Goal: Task Accomplishment & Management: Use online tool/utility

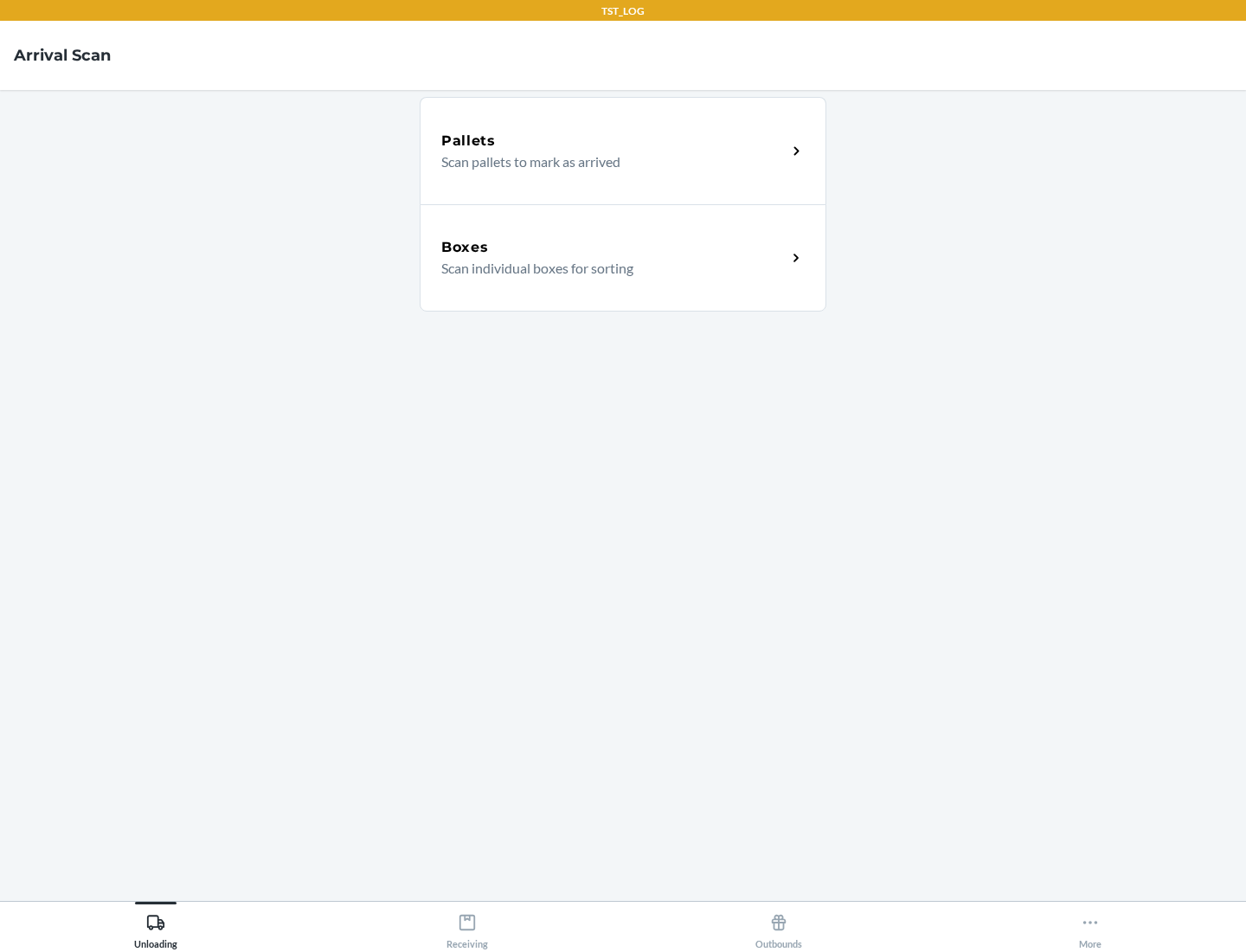
click at [613, 248] on div "Boxes" at bounding box center [614, 247] width 345 height 21
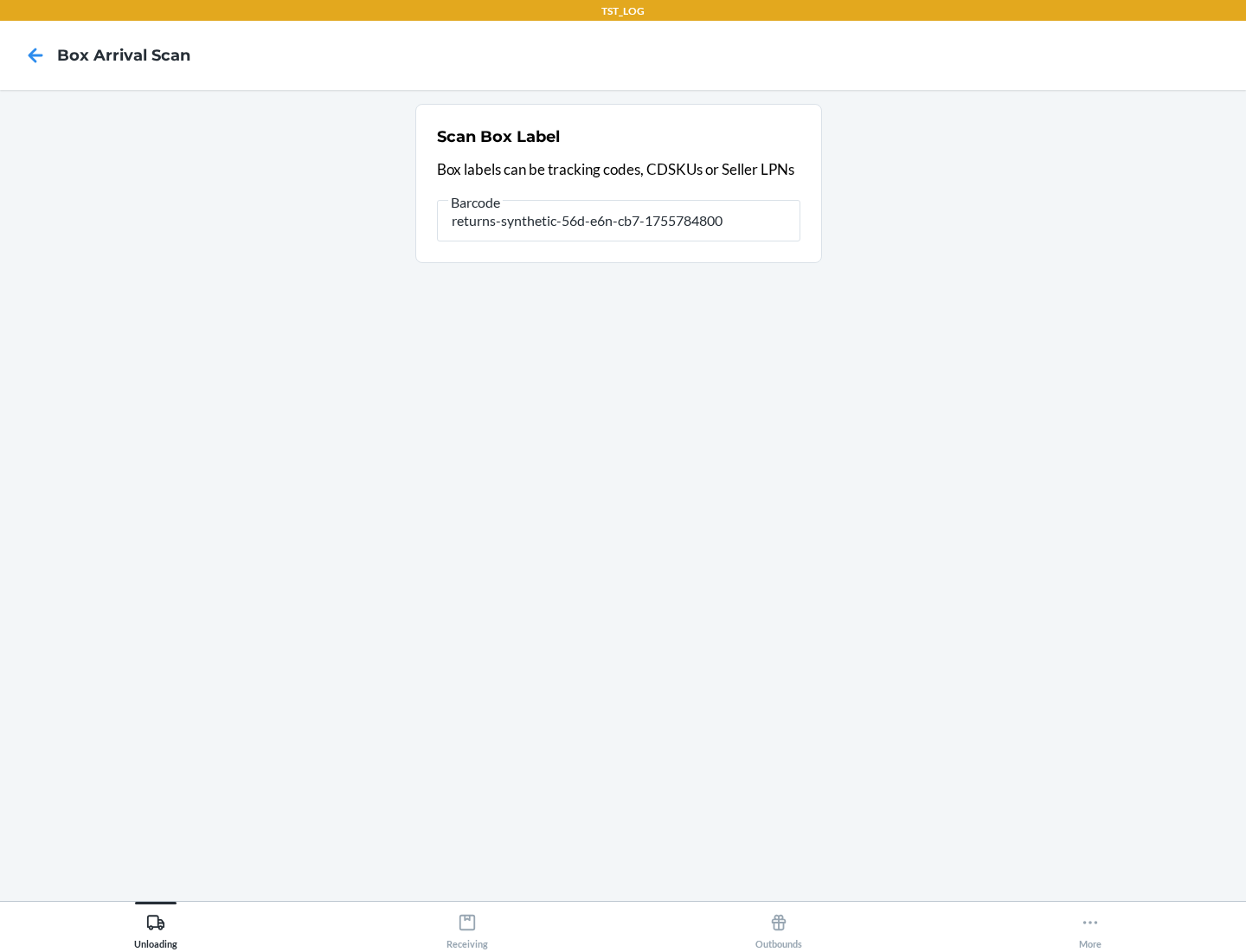
type input "returns-synthetic-56d-e6n-cb7-1755784800"
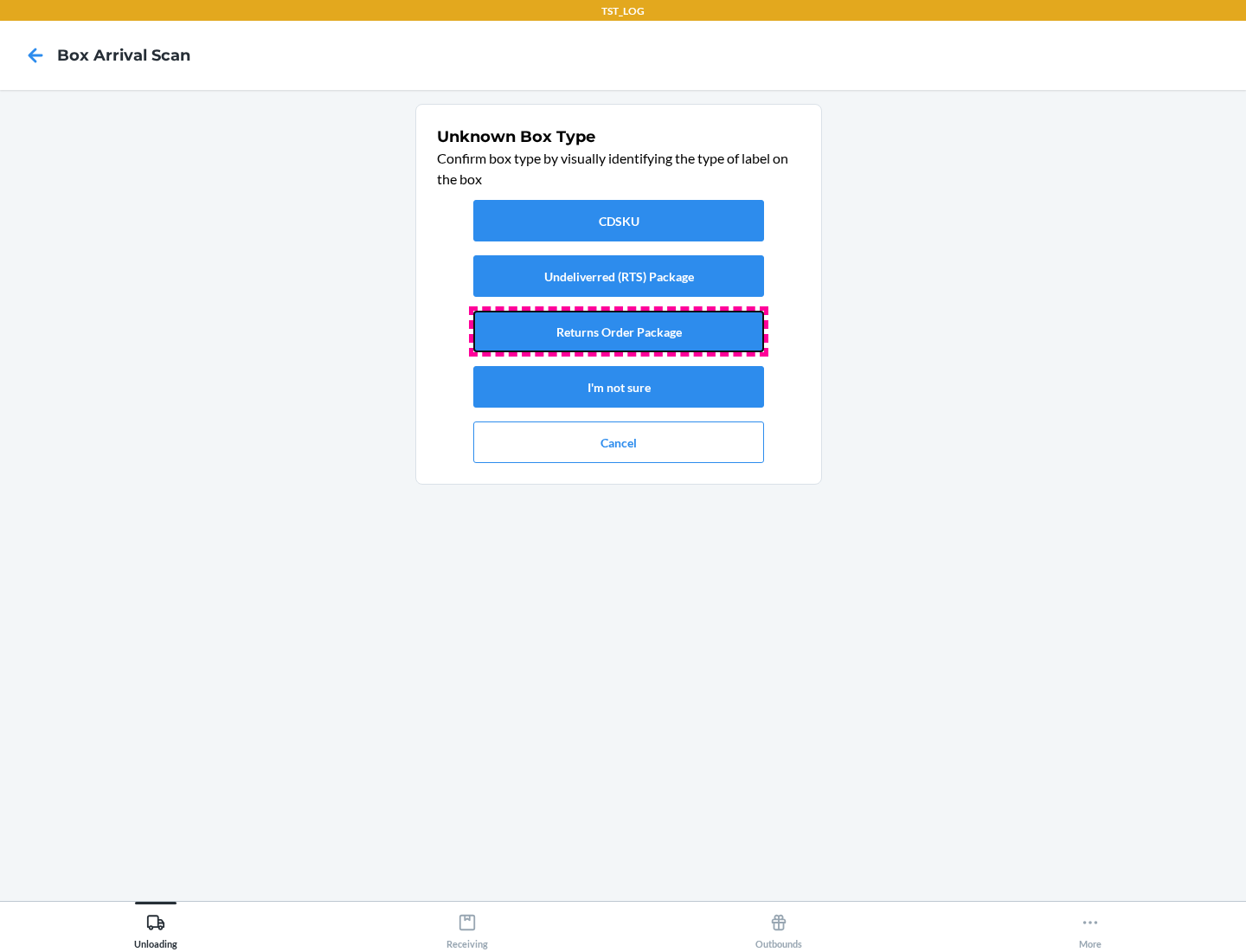
click at [619, 331] on button "Returns Order Package" at bounding box center [619, 330] width 291 height 41
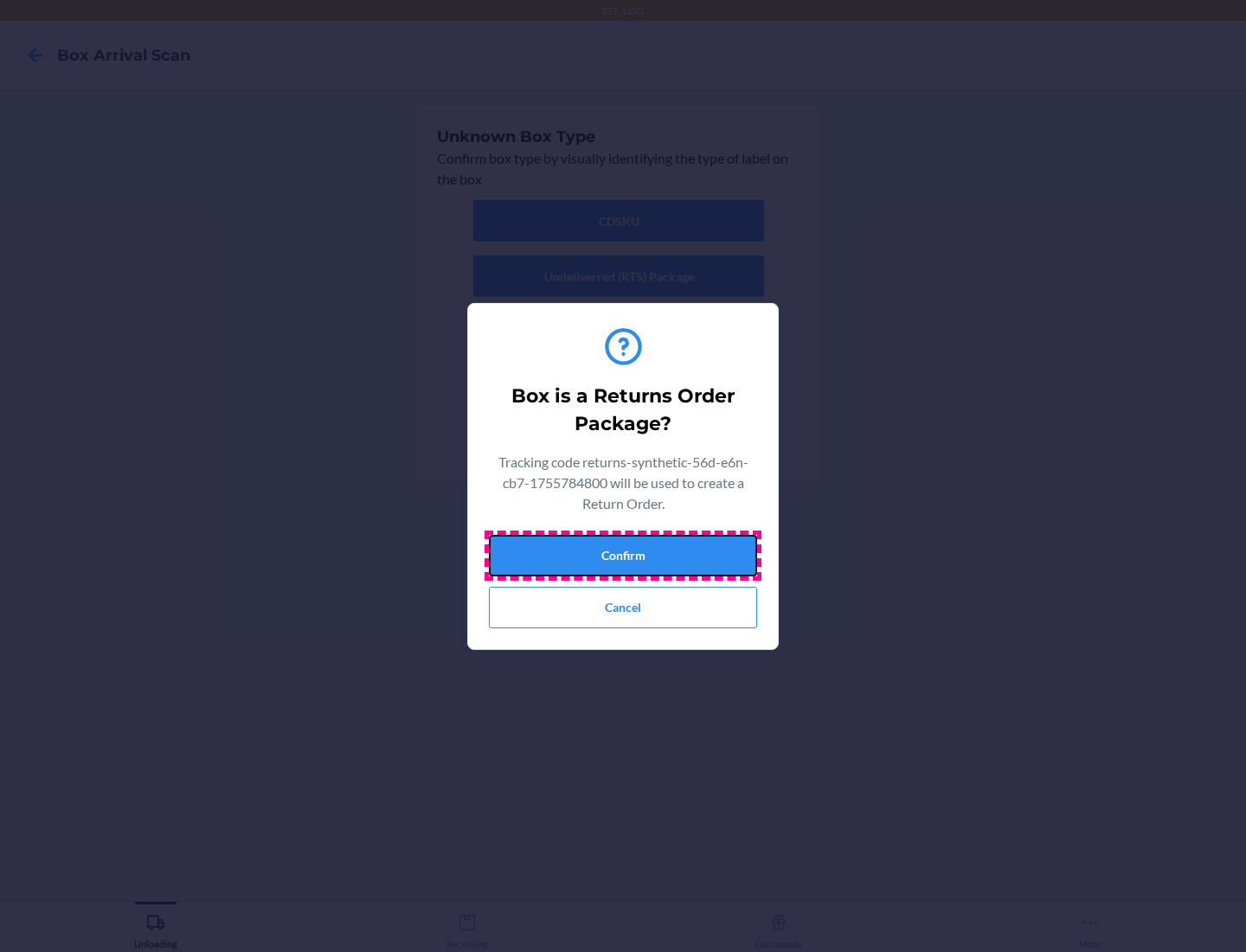
click at [623, 554] on button "Confirm" at bounding box center [623, 555] width 268 height 41
